Goal: Task Accomplishment & Management: Complete application form

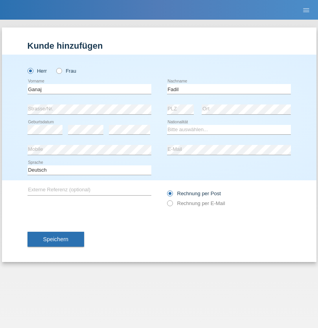
type input "Fadil"
select select "XK"
select select "C"
select select "10"
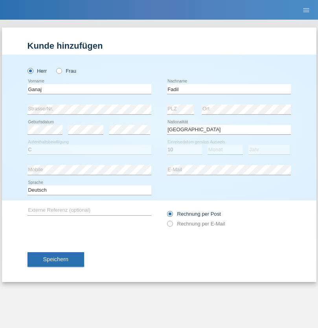
select select "08"
select select "2021"
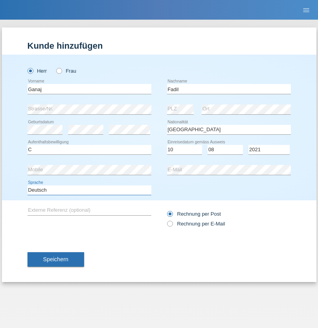
select select "en"
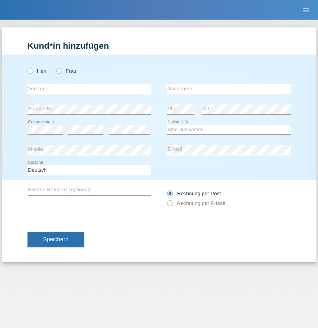
radio input "true"
click at [89, 89] on input "text" at bounding box center [89, 89] width 124 height 10
type input "Ibrahim"
click at [229, 89] on input "text" at bounding box center [229, 89] width 124 height 10
type input "Muja"
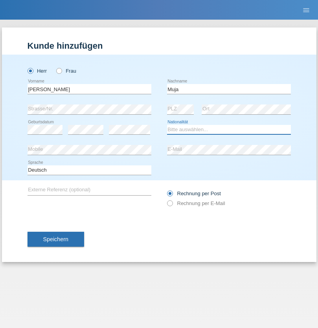
select select "XK"
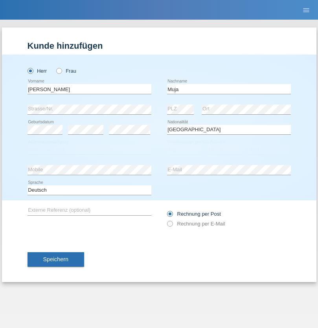
select select "C"
select select "03"
select select "07"
select select "2021"
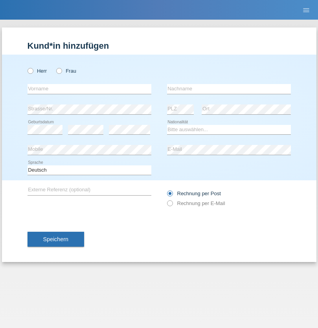
radio input "true"
click at [89, 89] on input "text" at bounding box center [89, 89] width 124 height 10
type input "Thomas"
click at [229, 89] on input "text" at bounding box center [229, 89] width 124 height 10
type input "Berger"
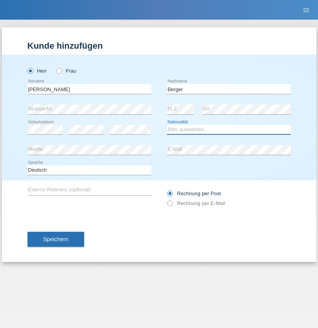
select select "CH"
radio input "true"
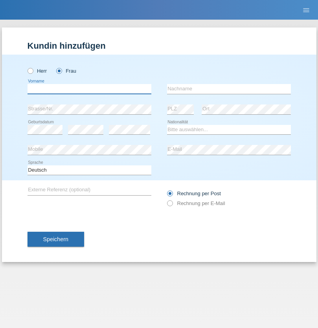
click at [89, 89] on input "text" at bounding box center [89, 89] width 124 height 10
type input "Teixeira da Silva Moço"
click at [229, 89] on input "text" at bounding box center [229, 89] width 124 height 10
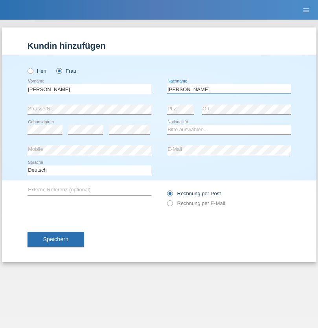
type input "Paula"
select select "PT"
select select "C"
select select "28"
select select "03"
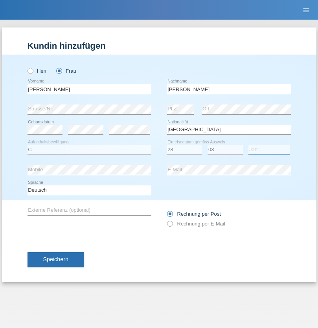
select select "2005"
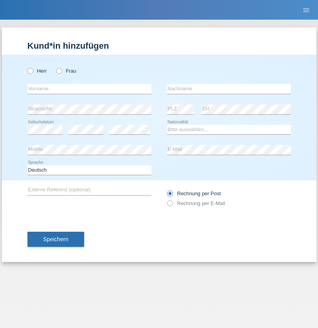
radio input "true"
click at [89, 89] on input "text" at bounding box center [89, 89] width 124 height 10
type input "Teklay"
click at [229, 89] on input "text" at bounding box center [229, 89] width 124 height 10
type input "Fiori"
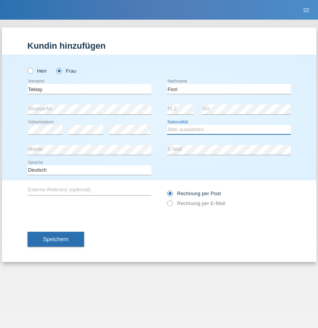
select select "ER"
select select "C"
select select "10"
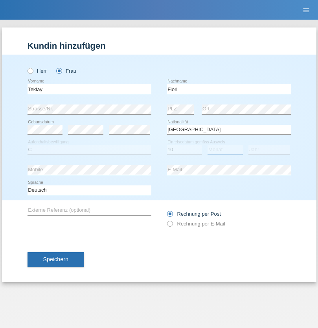
select select "08"
select select "2021"
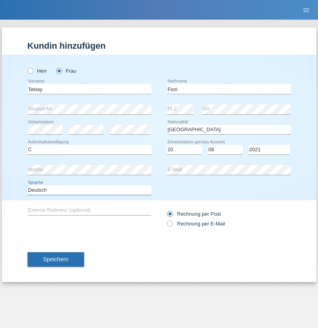
select select "en"
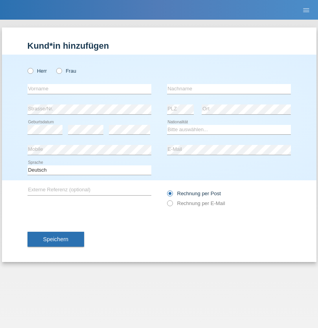
radio input "true"
click at [89, 89] on input "text" at bounding box center [89, 89] width 124 height 10
type input "Sadia"
click at [229, 89] on input "text" at bounding box center [229, 89] width 124 height 10
type input "Nejmaoui"
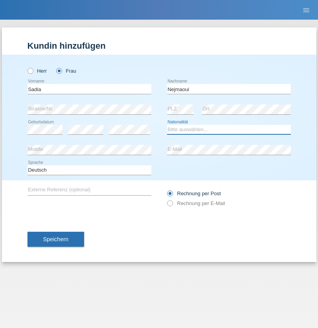
select select "MA"
select select "C"
select select "01"
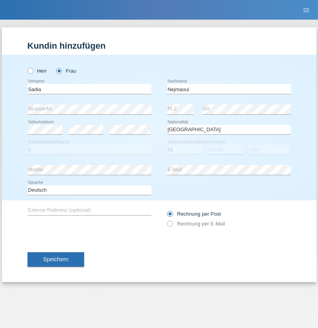
select select "06"
select select "1964"
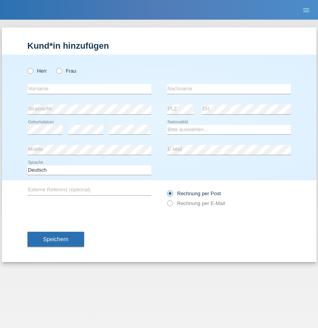
radio input "true"
click at [89, 89] on input "text" at bounding box center [89, 89] width 124 height 10
type input "[PERSON_NAME]"
click at [229, 89] on input "text" at bounding box center [229, 89] width 124 height 10
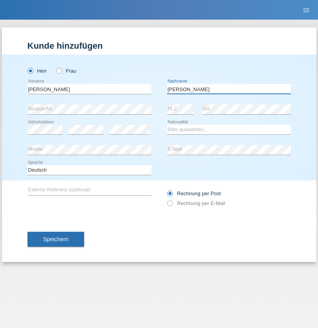
type input "[PERSON_NAME]"
select select "CH"
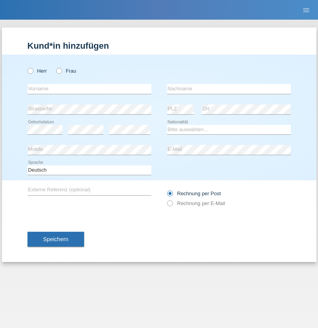
radio input "true"
click at [89, 89] on input "text" at bounding box center [89, 89] width 124 height 10
type input "Thivagaran"
click at [229, 89] on input "text" at bounding box center [229, 89] width 124 height 10
type input "Selvanayagam"
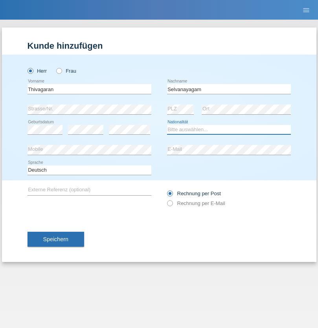
select select "LK"
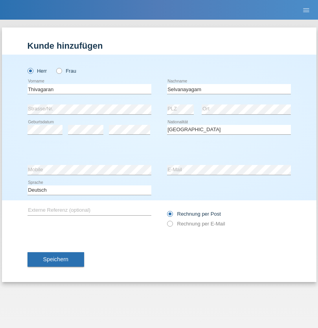
select select "C"
select select "23"
select select "03"
select select "2021"
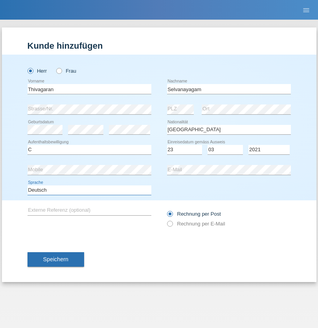
select select "en"
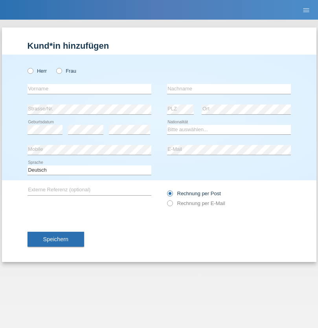
radio input "true"
click at [89, 89] on input "text" at bounding box center [89, 89] width 124 height 10
type input "[PERSON_NAME]"
click at [229, 89] on input "text" at bounding box center [229, 89] width 124 height 10
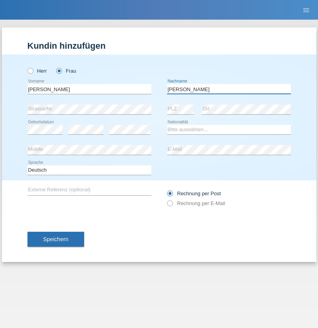
type input "[PERSON_NAME]"
select select "CH"
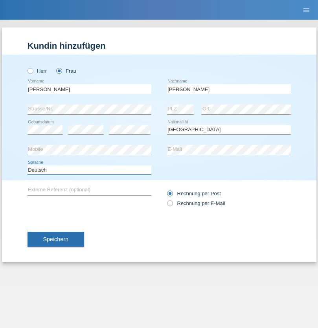
select select "en"
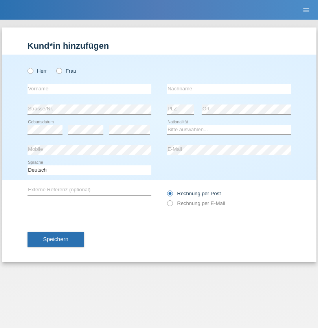
radio input "true"
click at [89, 89] on input "text" at bounding box center [89, 89] width 124 height 10
type input "Tymur"
click at [229, 89] on input "text" at bounding box center [229, 89] width 124 height 10
type input "[PERSON_NAME]"
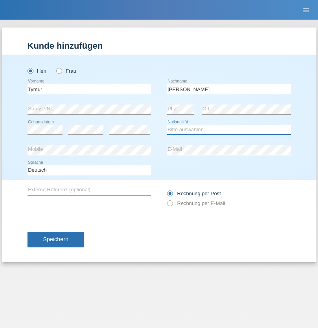
select select "UA"
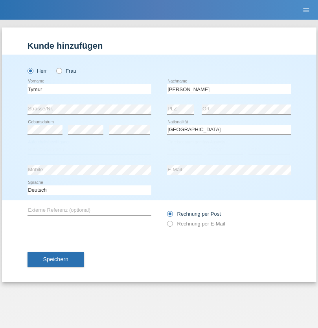
select select "C"
select select "20"
select select "08"
select select "2021"
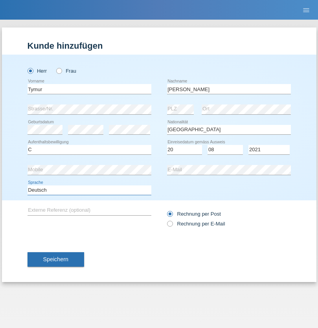
select select "en"
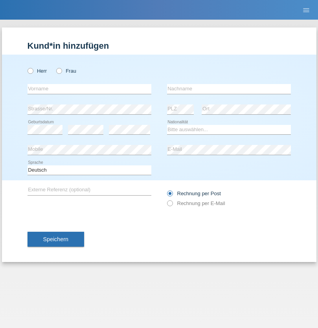
radio input "true"
click at [89, 89] on input "text" at bounding box center [89, 89] width 124 height 10
type input "Tymur"
click at [229, 89] on input "text" at bounding box center [229, 89] width 124 height 10
type input "Hunderchuj"
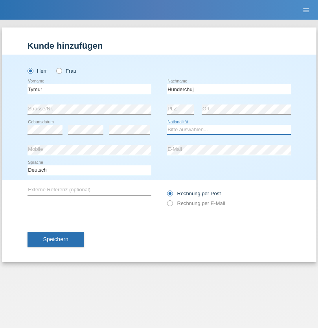
select select "UA"
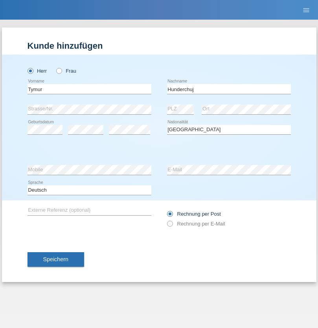
select select "C"
select select "20"
select select "08"
select select "2021"
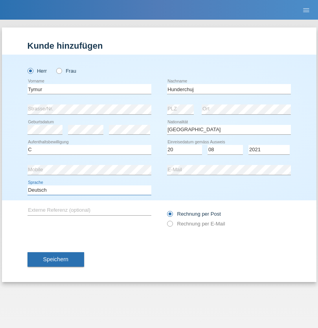
select select "en"
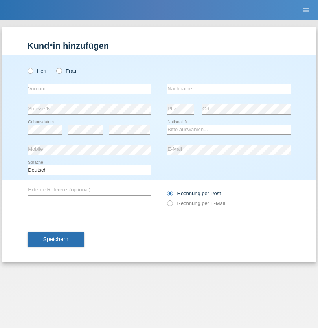
radio input "true"
click at [89, 89] on input "text" at bounding box center [89, 89] width 124 height 10
type input "Dominik"
click at [229, 89] on input "text" at bounding box center [229, 89] width 124 height 10
type input "Tropp"
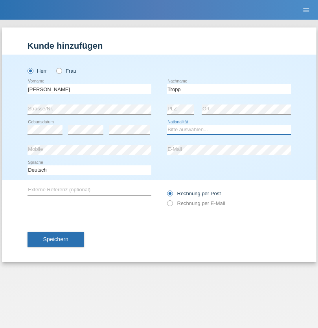
select select "SK"
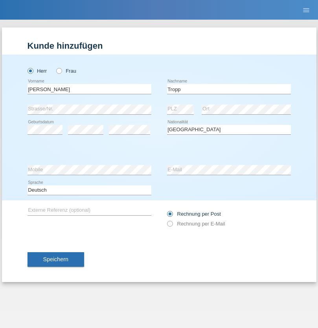
select select "C"
select select "10"
select select "08"
select select "2021"
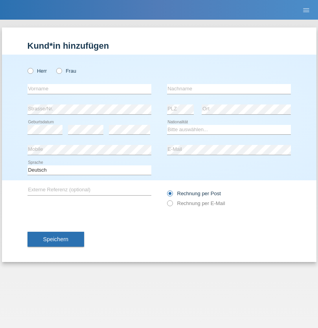
radio input "true"
click at [89, 89] on input "text" at bounding box center [89, 89] width 124 height 10
type input "[PERSON_NAME]"
click at [229, 89] on input "text" at bounding box center [229, 89] width 124 height 10
type input "Ringle"
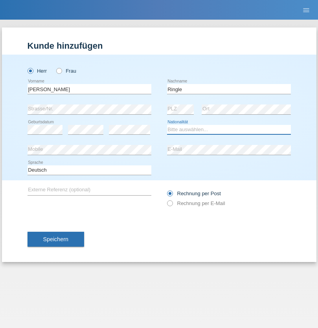
select select "DE"
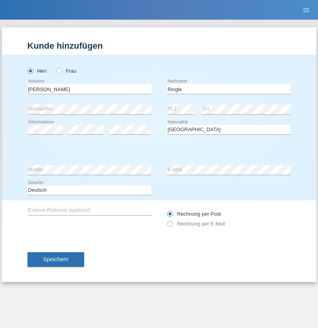
select select "C"
select select "06"
select select "01"
select select "2021"
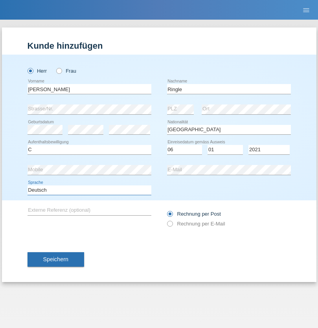
select select "en"
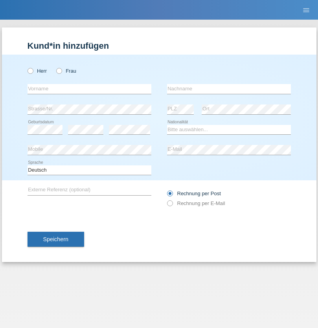
radio input "true"
click at [89, 89] on input "text" at bounding box center [89, 89] width 124 height 10
type input "Junior"
click at [229, 89] on input "text" at bounding box center [229, 89] width 124 height 10
type input "[PERSON_NAME]"
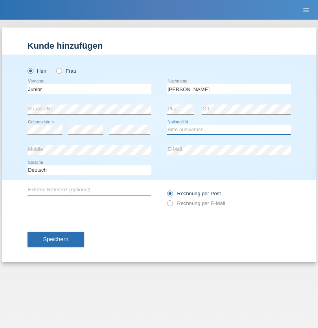
select select "CH"
radio input "true"
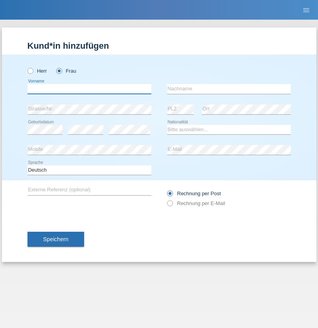
click at [89, 89] on input "text" at bounding box center [89, 89] width 124 height 10
type input "Maria Fernanda"
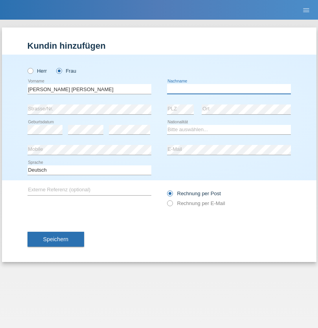
click at [229, 89] on input "text" at bounding box center [229, 89] width 124 height 10
type input "Knusel Campillo"
select select "CH"
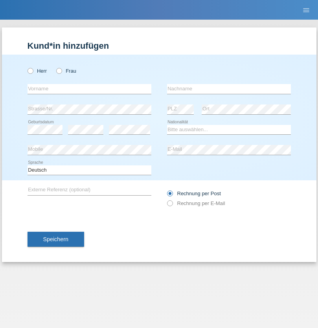
radio input "true"
click at [89, 89] on input "text" at bounding box center [89, 89] width 124 height 10
type input "Beqiri"
click at [229, 89] on input "text" at bounding box center [229, 89] width 124 height 10
type input "Shpresa"
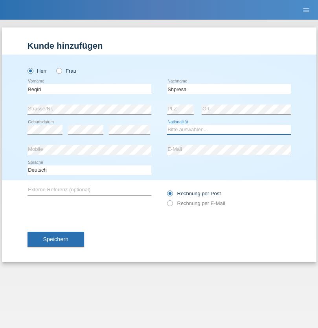
select select "XK"
select select "C"
select select "08"
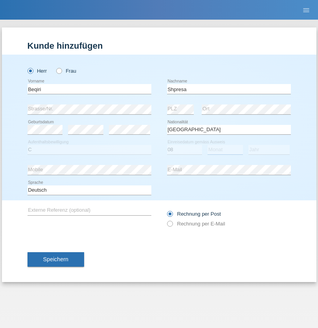
select select "02"
select select "1979"
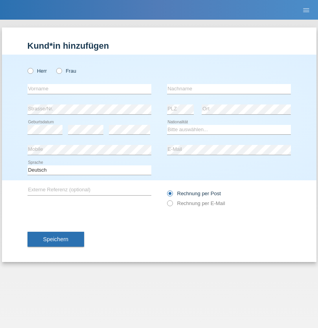
radio input "true"
click at [89, 89] on input "text" at bounding box center [89, 89] width 124 height 10
type input "[PERSON_NAME]"
click at [229, 89] on input "text" at bounding box center [229, 89] width 124 height 10
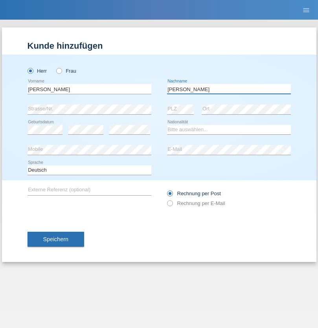
type input "[PERSON_NAME]"
select select "CH"
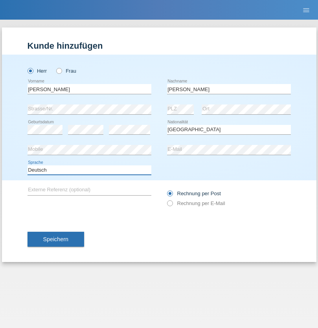
select select "en"
